Goal: Check status: Check status

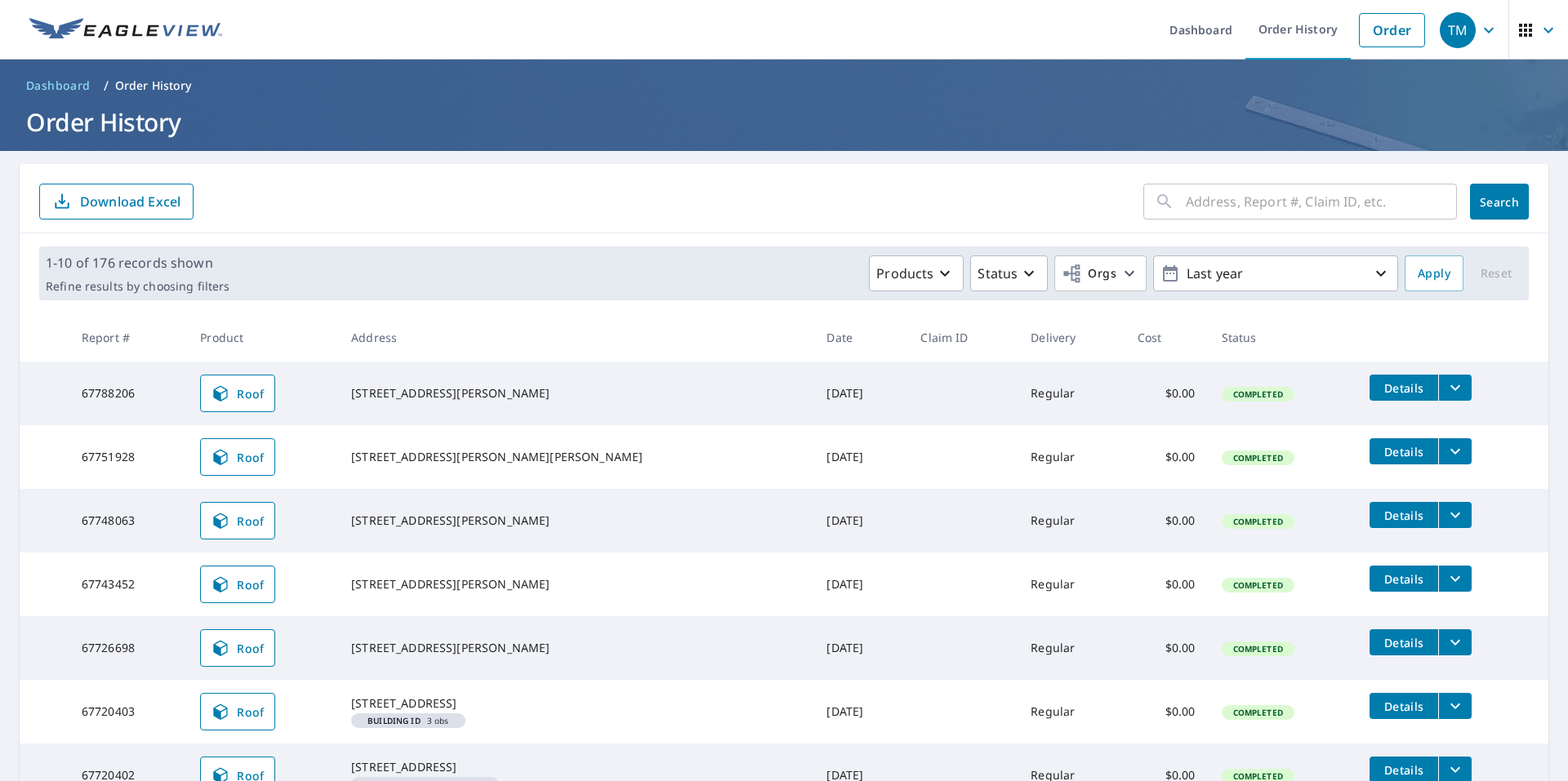
click at [56, 87] on span "Dashboard" at bounding box center [58, 86] width 65 height 16
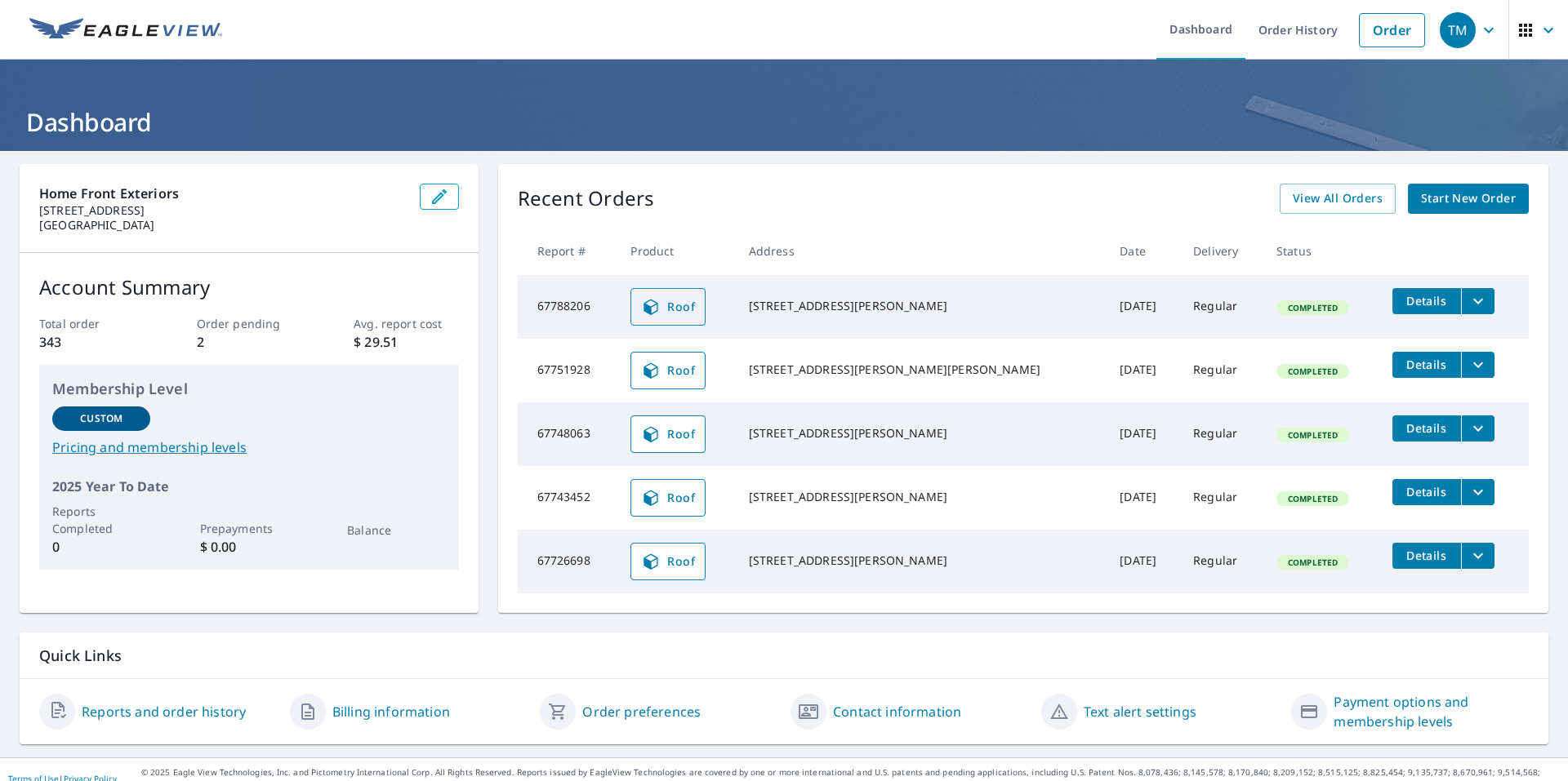
click at [706, 312] on link "Roof" at bounding box center [668, 307] width 75 height 38
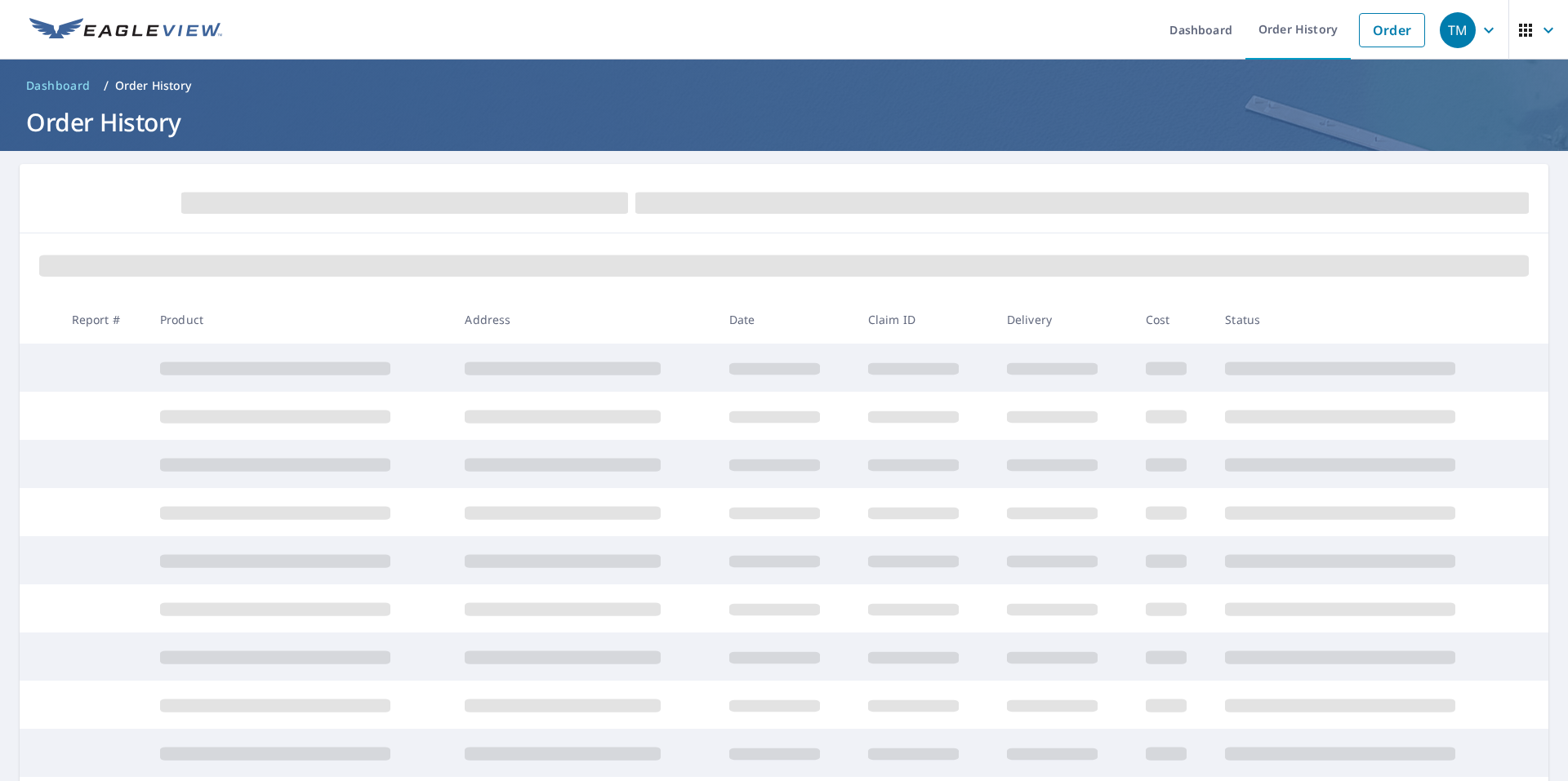
click at [1539, 25] on icon "button" at bounding box center [1548, 30] width 20 height 20
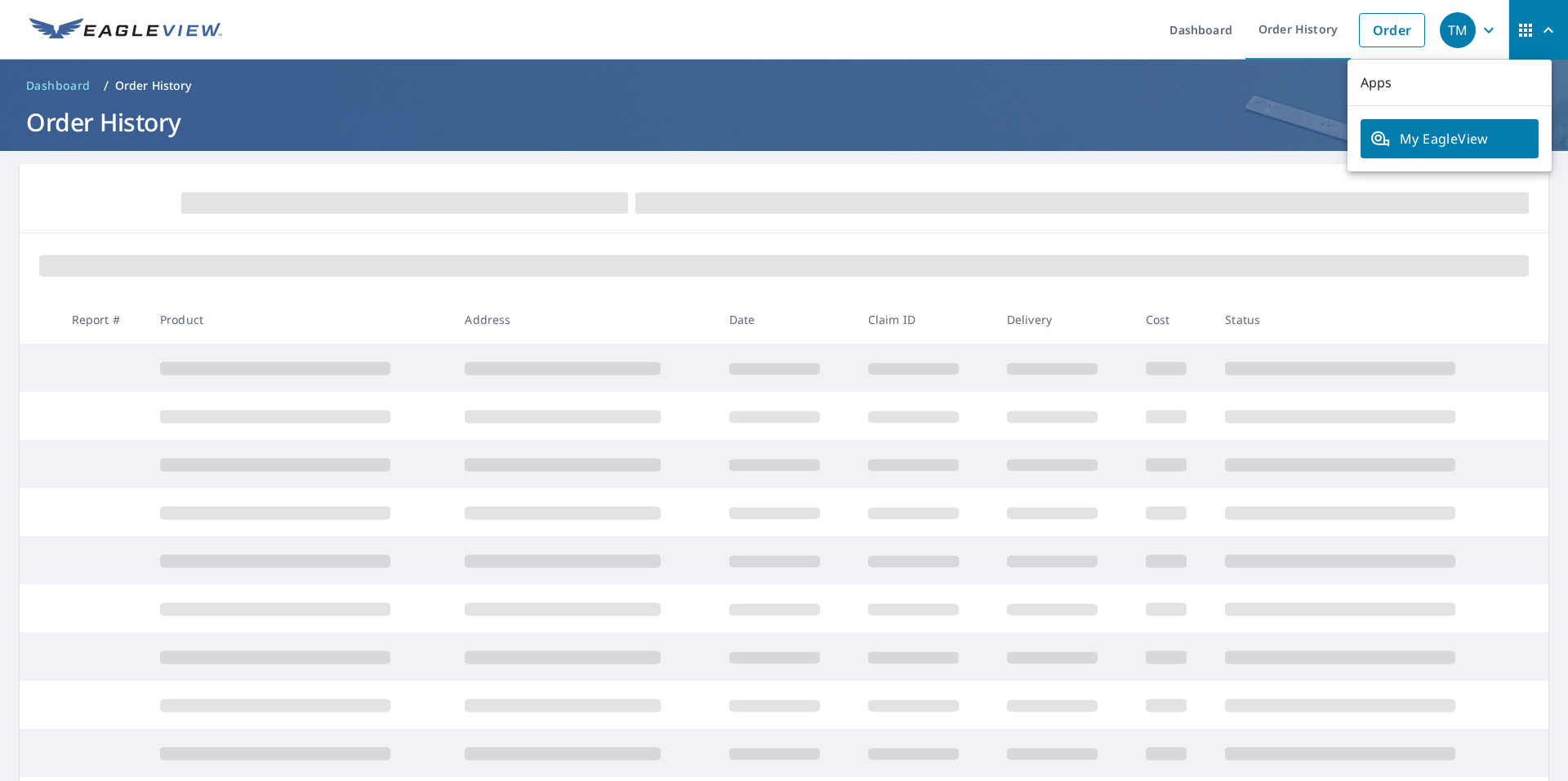
click at [1494, 146] on span "My EagleView" at bounding box center [1449, 139] width 159 height 20
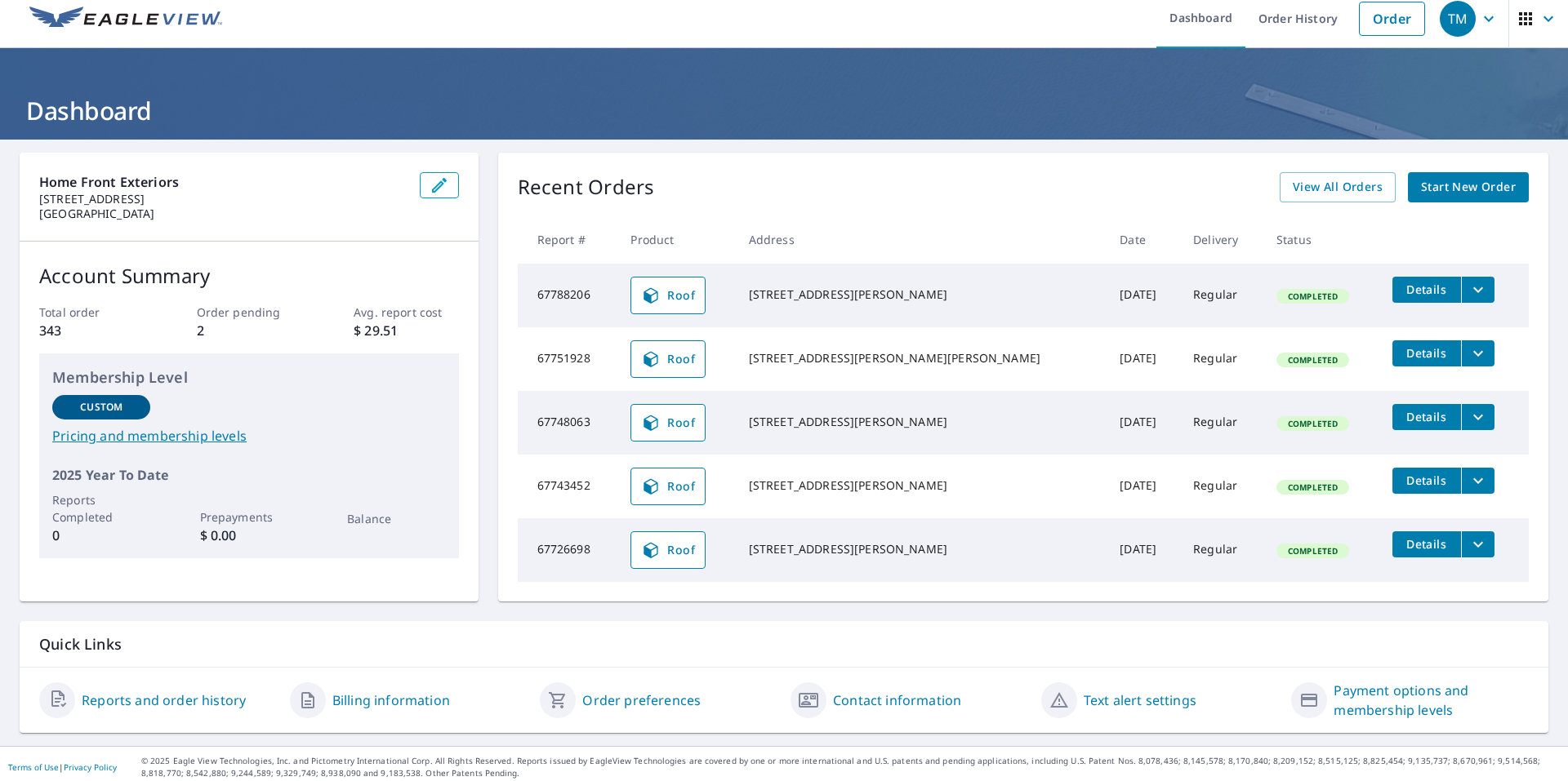
scroll to position [18, 0]
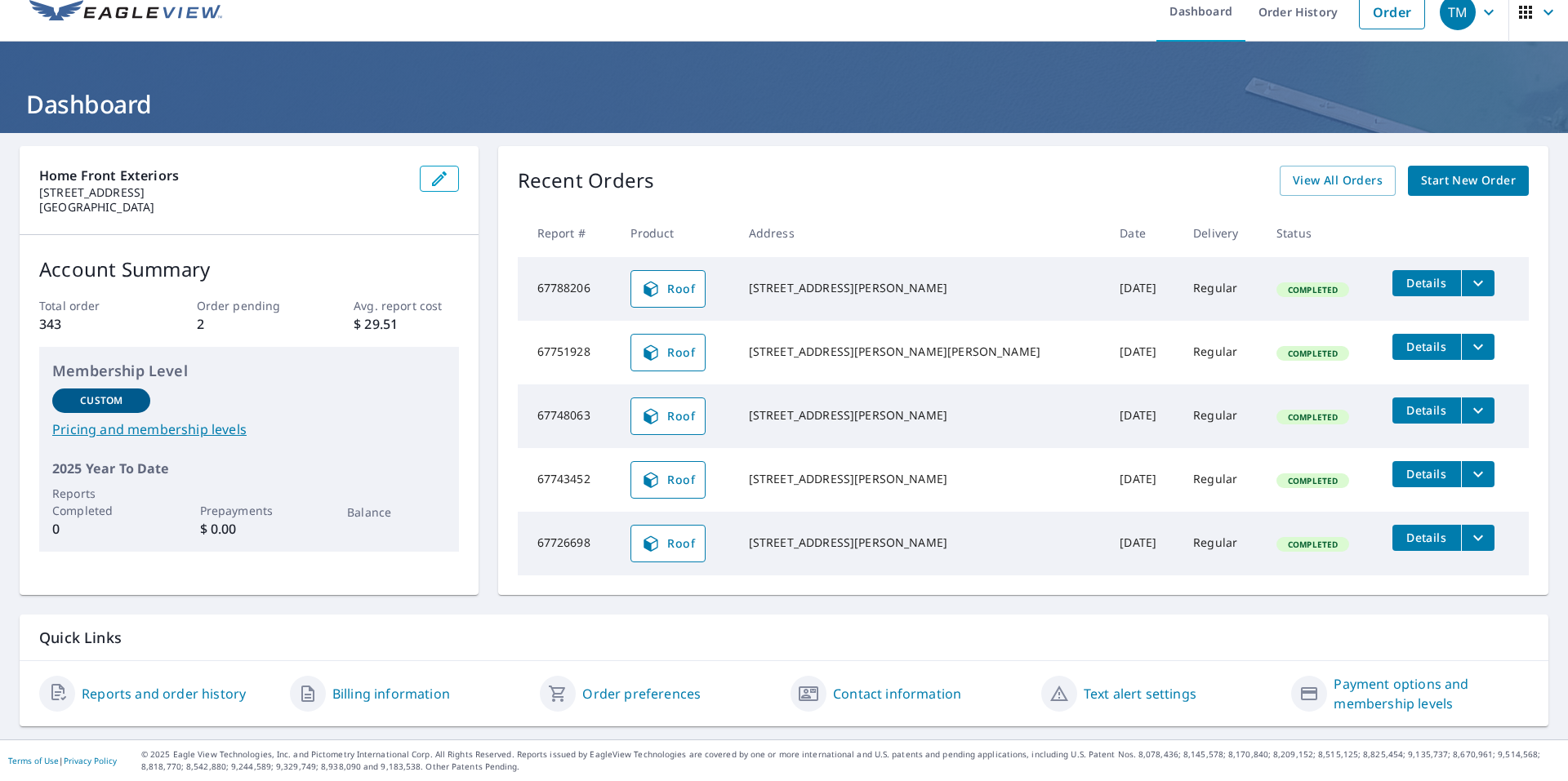
click at [1479, 14] on icon "button" at bounding box center [1489, 12] width 20 height 20
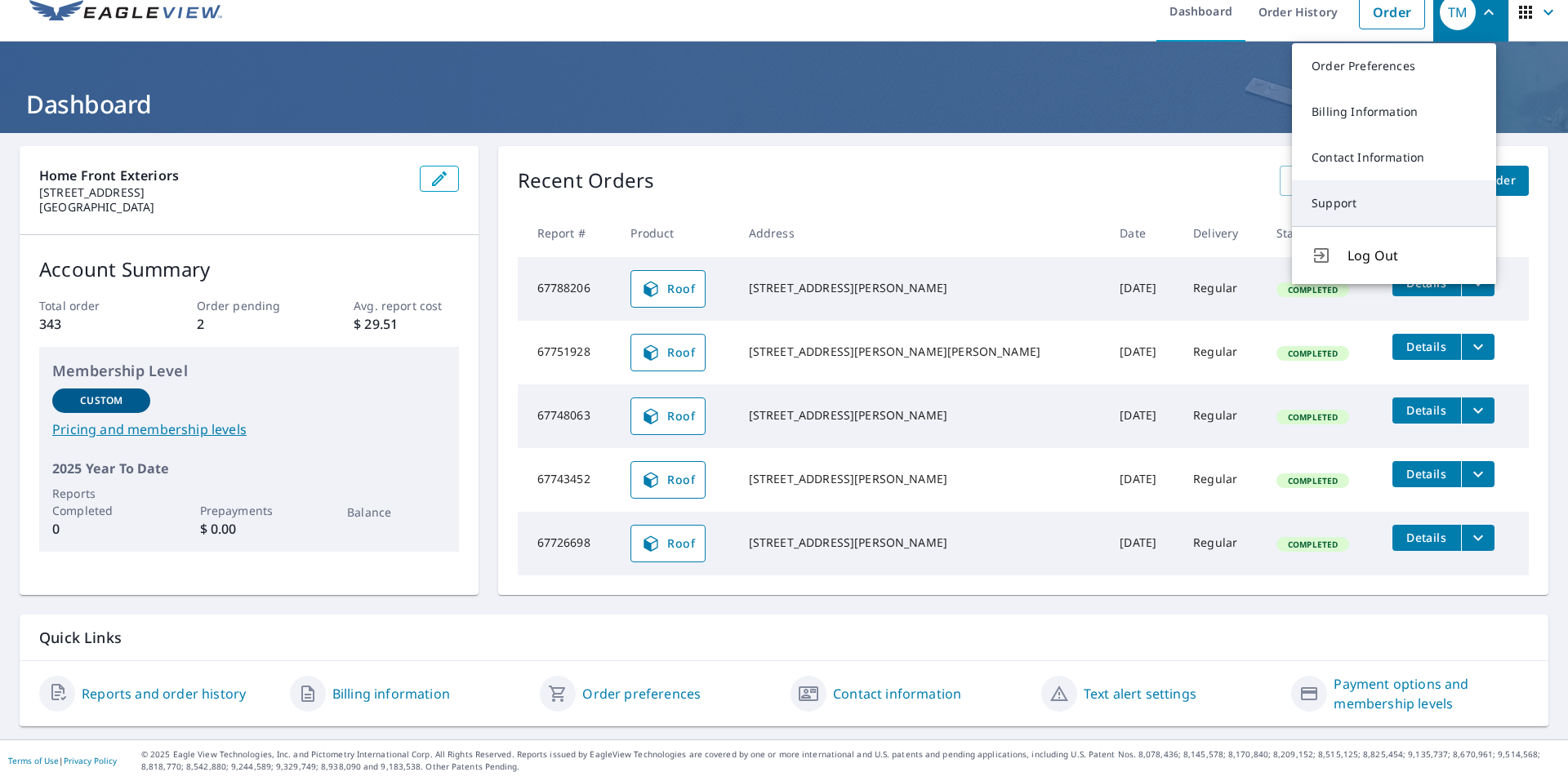
click at [1358, 213] on link "Support" at bounding box center [1394, 204] width 204 height 46
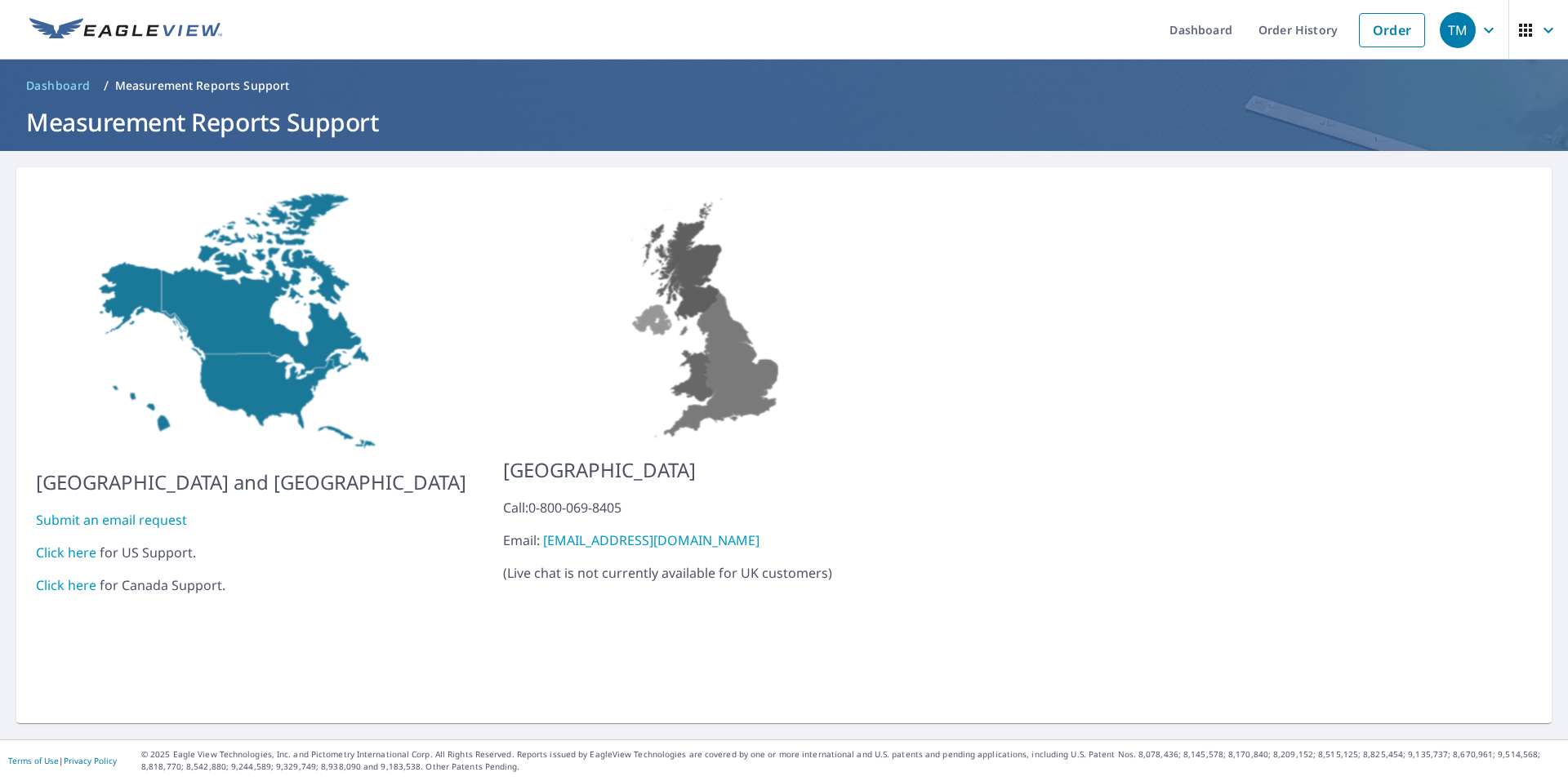
click at [1508, 35] on button "button" at bounding box center [1538, 29] width 60 height 60
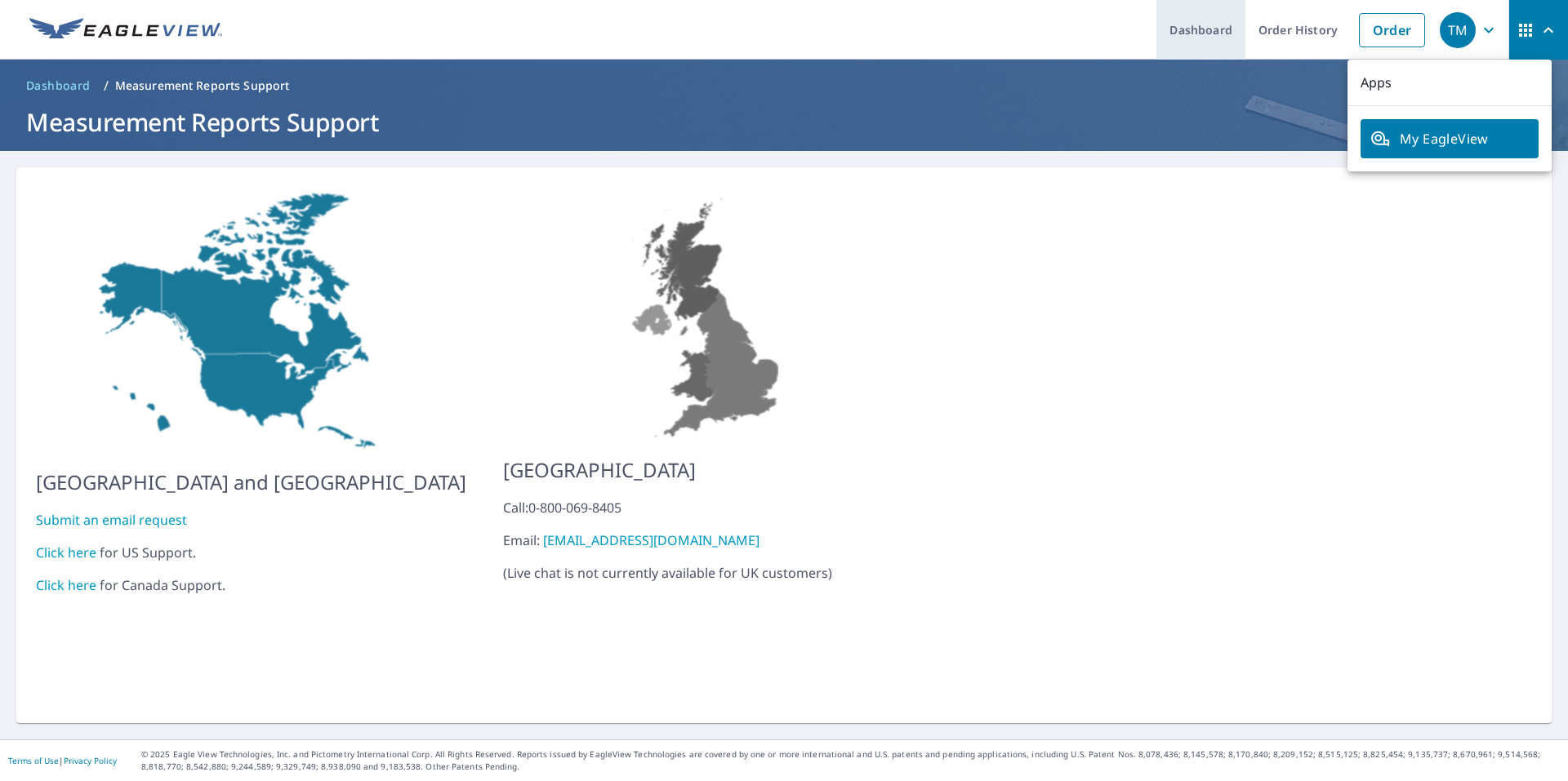
click at [1199, 44] on link "Dashboard" at bounding box center [1201, 29] width 89 height 60
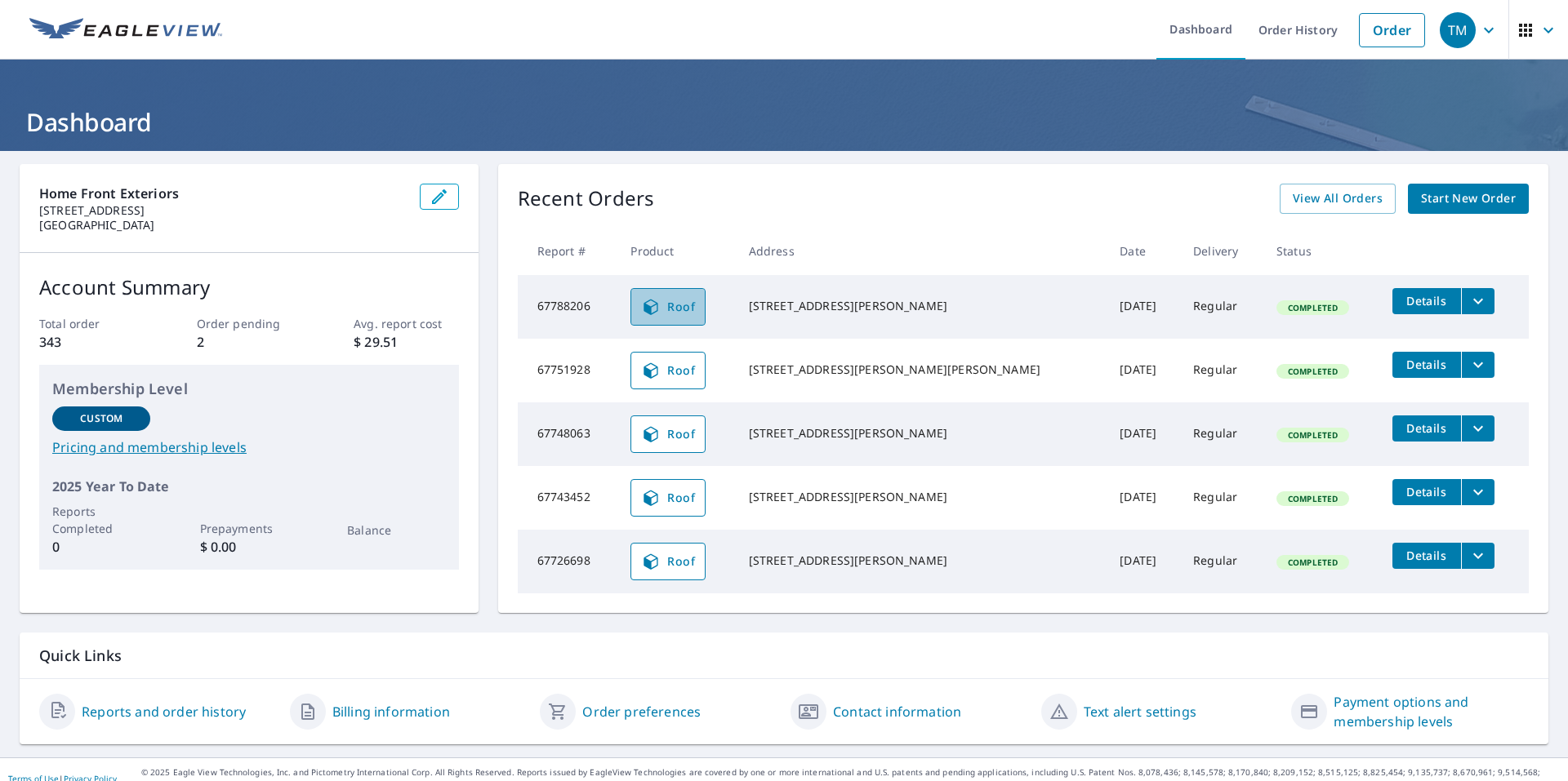
click at [694, 307] on span "Roof" at bounding box center [668, 307] width 54 height 20
